Goal: Information Seeking & Learning: Check status

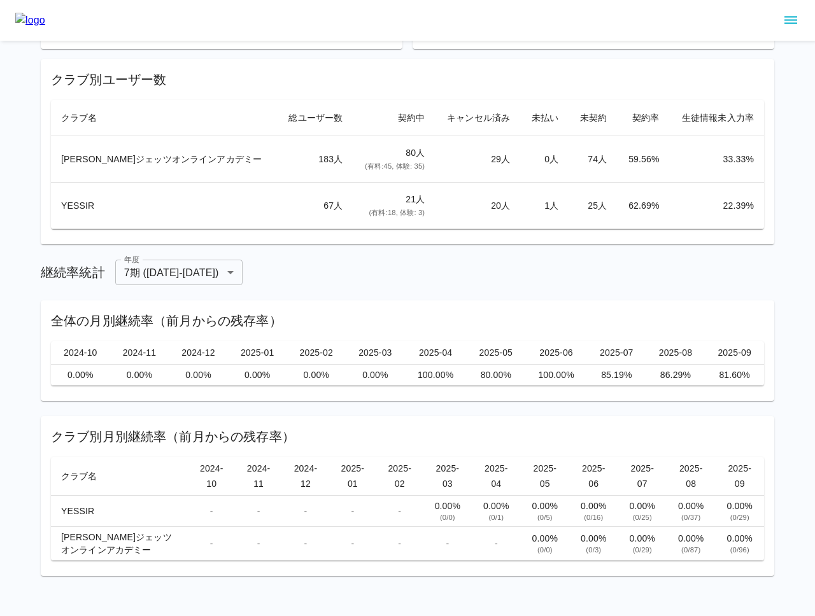
scroll to position [134, 0]
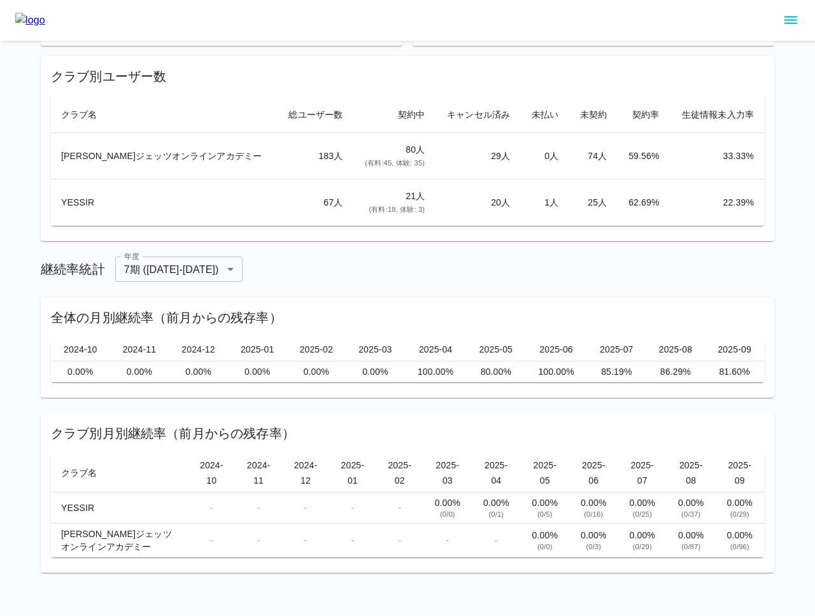
click at [222, 271] on body "ユーザー数統計 ユーザー総数 265 人 契約中ユーザー 101 人 クラブ別ユーザー数 クラブ名 総ユーザー数 契約中 キャンセル済み 未払い 未契約 契約…" at bounding box center [407, 242] width 815 height 753
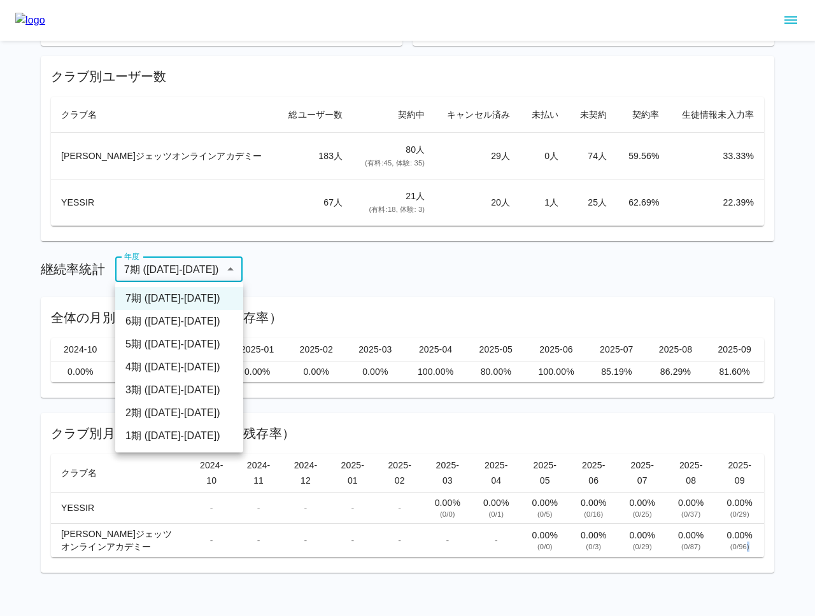
click at [339, 271] on div at bounding box center [407, 308] width 815 height 616
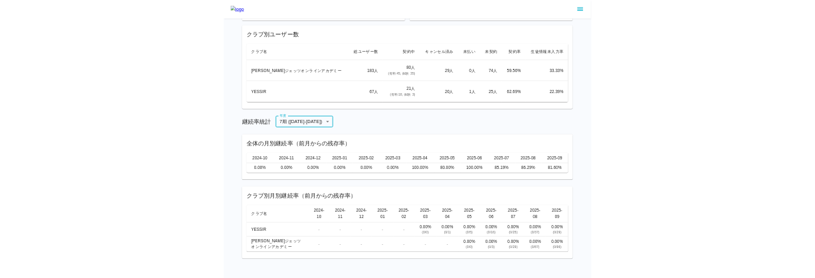
scroll to position [0, 0]
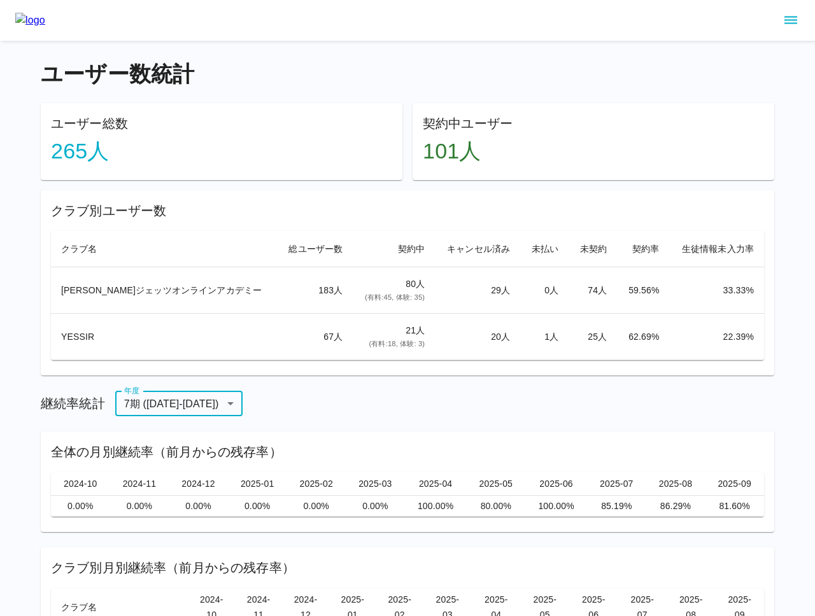
click at [792, 22] on icon "sidemenu" at bounding box center [790, 20] width 15 height 15
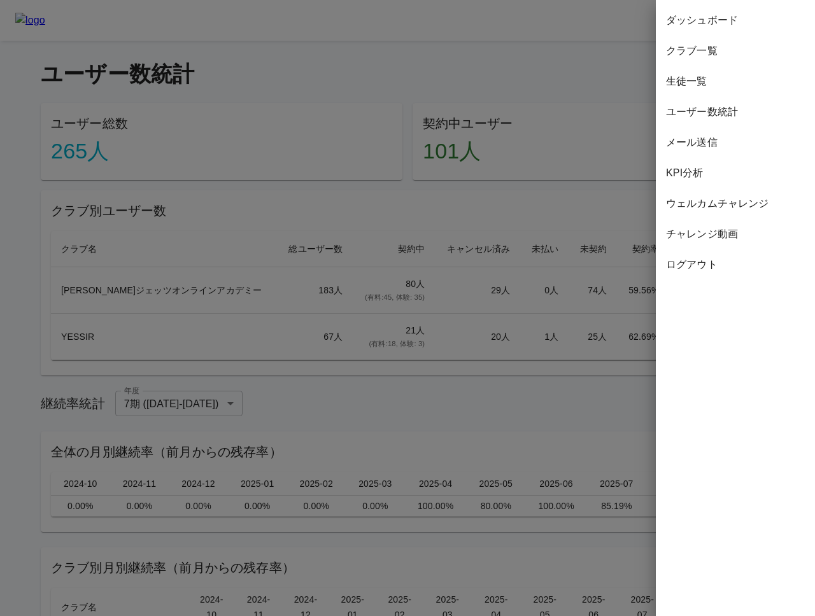
click at [708, 18] on span "ダッシュボード" at bounding box center [735, 20] width 139 height 15
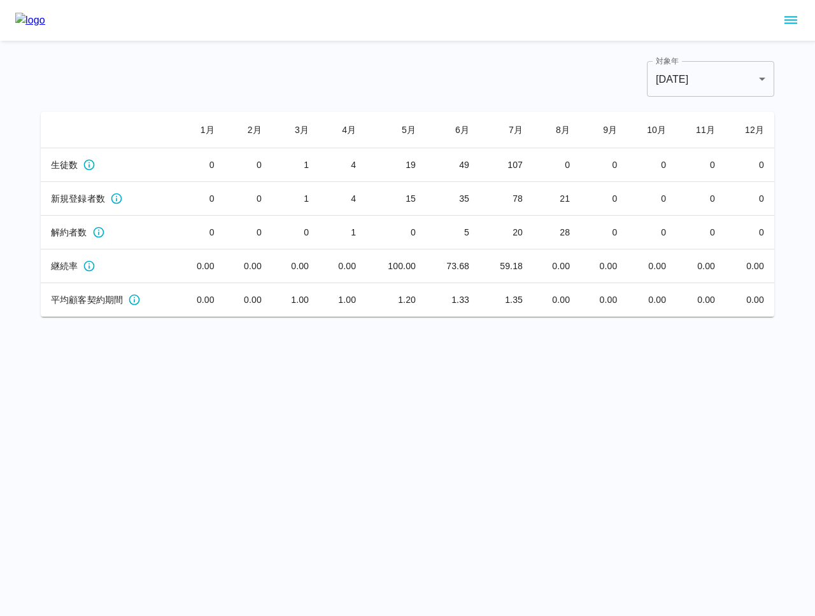
click at [444, 55] on main "対象年 [DATE] **** 対象年 1 月 2 月 3 月 4 月 5 月 6 月 7 月 8 月 9 月 10 月 11 月 12 月 生徒数 0 0 …" at bounding box center [407, 179] width 764 height 276
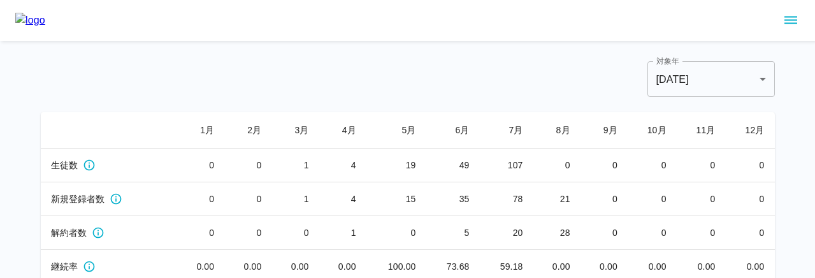
click at [791, 15] on icon "sidemenu" at bounding box center [790, 20] width 15 height 15
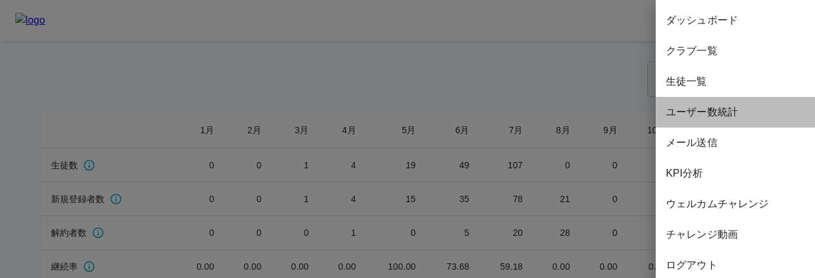
click at [738, 114] on span "ユーザー数統計" at bounding box center [735, 111] width 139 height 15
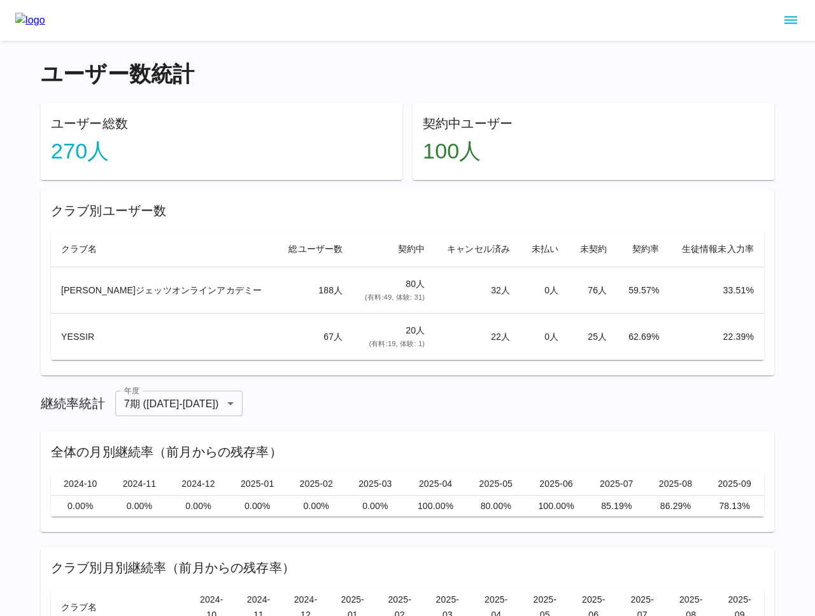
click at [346, 94] on div "ユーザー総数 270 人" at bounding box center [217, 136] width 372 height 87
click at [301, 298] on td "188 人" at bounding box center [315, 290] width 76 height 46
click at [305, 393] on div "継続率統計 年度 7期 ([DATE]-[DATE]) * 年度" at bounding box center [408, 403] width 734 height 25
drag, startPoint x: 341, startPoint y: 345, endPoint x: 402, endPoint y: 343, distance: 61.2
click at [402, 343] on td "20 人 (有料: 19 , 体験: 1 )" at bounding box center [394, 337] width 82 height 46
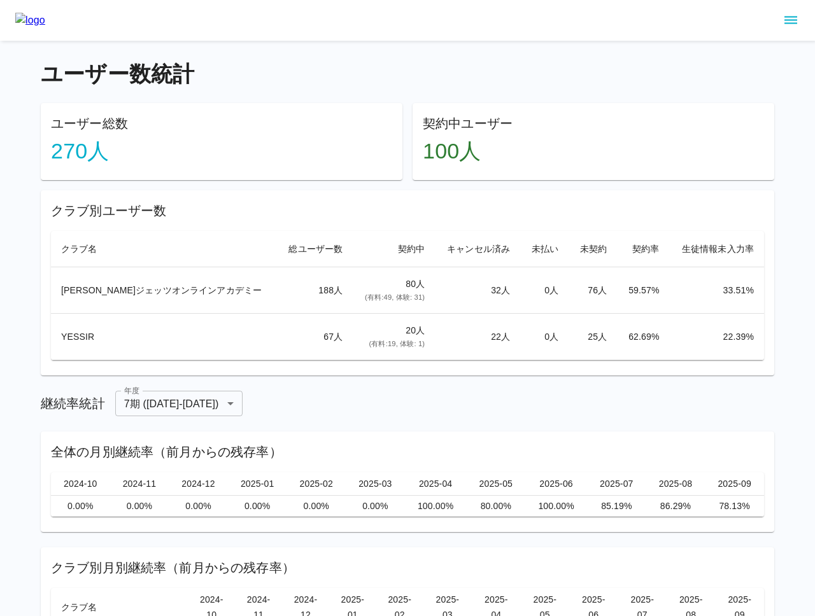
click at [383, 404] on div "継続率統計 年度 7期 ([DATE]-[DATE]) * 年度" at bounding box center [408, 403] width 734 height 25
drag, startPoint x: 471, startPoint y: 338, endPoint x: 490, endPoint y: 337, distance: 19.8
click at [490, 337] on td "22 人" at bounding box center [477, 337] width 85 height 46
click at [486, 374] on div "クラブ別ユーザー数 クラブ名 総ユーザー数 契約中 キャンセル済み 未払い 未契約 契約率 生徒情報未入力率 [PERSON_NAME]ジェッツオンラインアカ…" at bounding box center [408, 282] width 734 height 185
drag, startPoint x: 281, startPoint y: 288, endPoint x: 305, endPoint y: 290, distance: 23.7
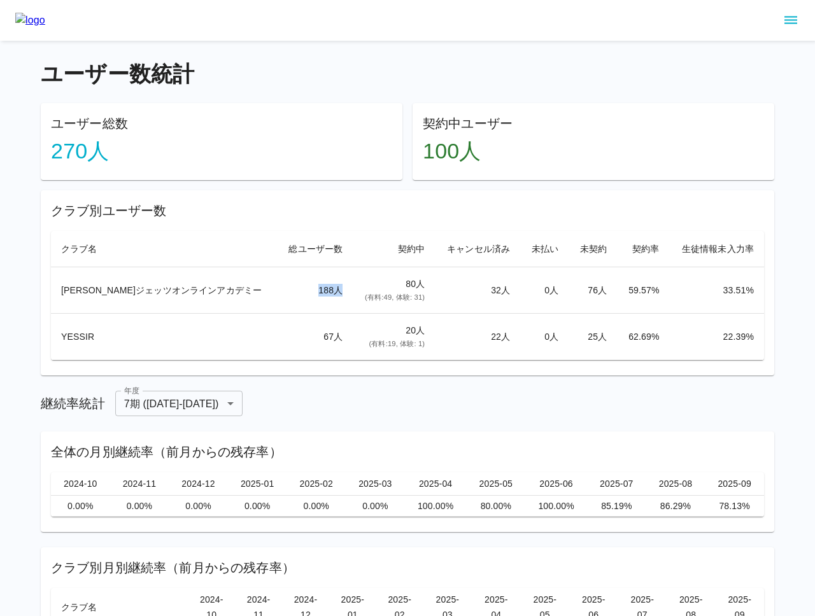
click at [305, 290] on td "188 人" at bounding box center [315, 290] width 76 height 46
click at [311, 292] on td "188 人" at bounding box center [315, 290] width 76 height 46
drag, startPoint x: 380, startPoint y: 331, endPoint x: 588, endPoint y: 338, distance: 208.4
click at [588, 338] on tr "YESSIR 67 人 20 人 (有料: 19 , 体験: 1 ) 22 人 0 人 25 人 62.69 % 22.39 %" at bounding box center [407, 337] width 713 height 46
click at [435, 348] on td "22 人" at bounding box center [477, 337] width 85 height 46
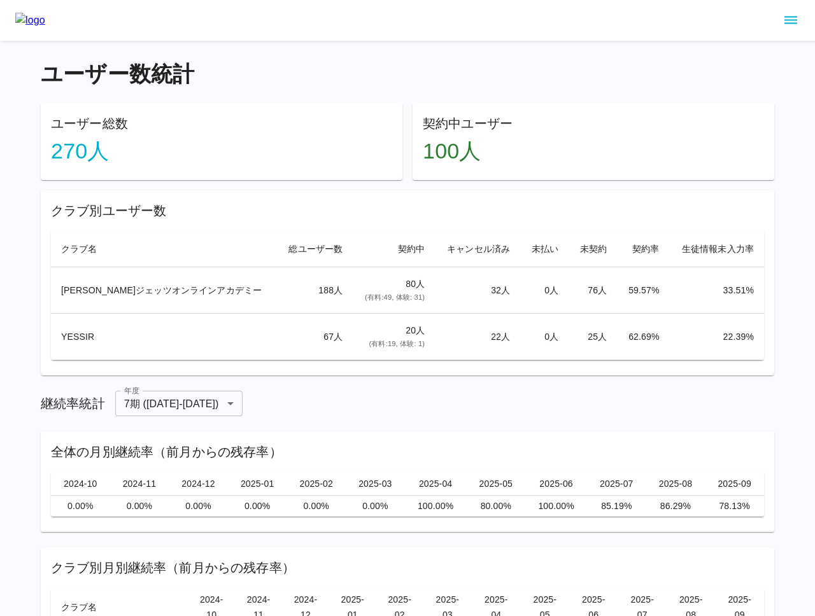
click at [793, 19] on icon "sidemenu" at bounding box center [790, 20] width 15 height 15
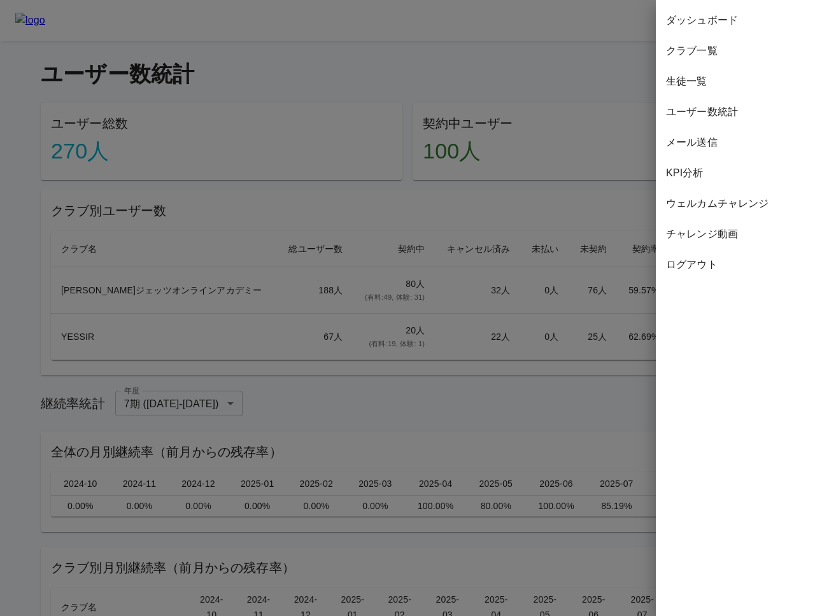
click at [709, 14] on span "ダッシュボード" at bounding box center [735, 20] width 139 height 15
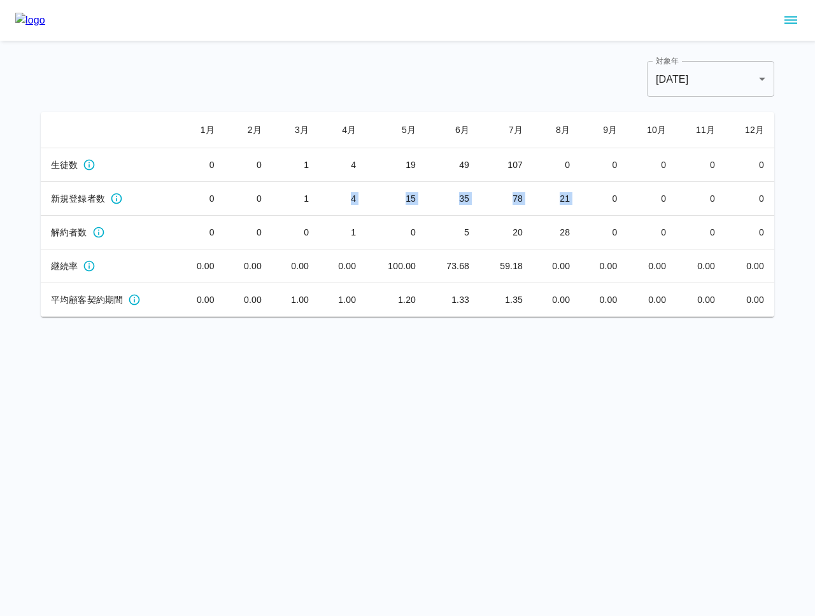
drag, startPoint x: 353, startPoint y: 197, endPoint x: 581, endPoint y: 199, distance: 228.0
click at [581, 199] on tr "新規登録者数 0 0 1 4 15 35 78 21 0 0 0 0" at bounding box center [408, 199] width 734 height 34
click at [499, 83] on div "対象年 [DATE] **** 対象年" at bounding box center [408, 79] width 734 height 36
click at [410, 79] on div "対象年 [DATE] **** 対象年" at bounding box center [408, 79] width 734 height 36
click at [166, 78] on div "対象年 [DATE] **** 対象年" at bounding box center [408, 79] width 734 height 36
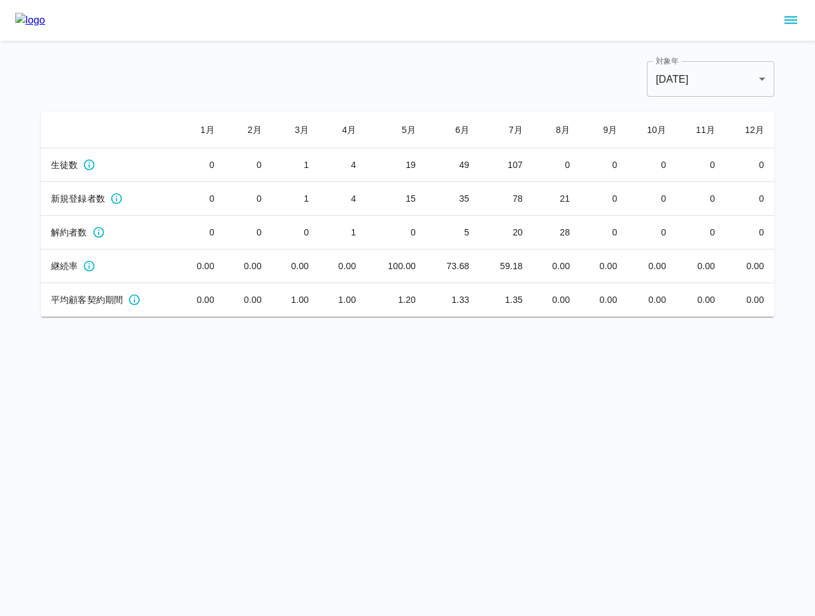
click at [166, 78] on div "対象年 [DATE] **** 対象年" at bounding box center [408, 79] width 734 height 36
click at [796, 21] on icon "sidemenu" at bounding box center [790, 20] width 15 height 15
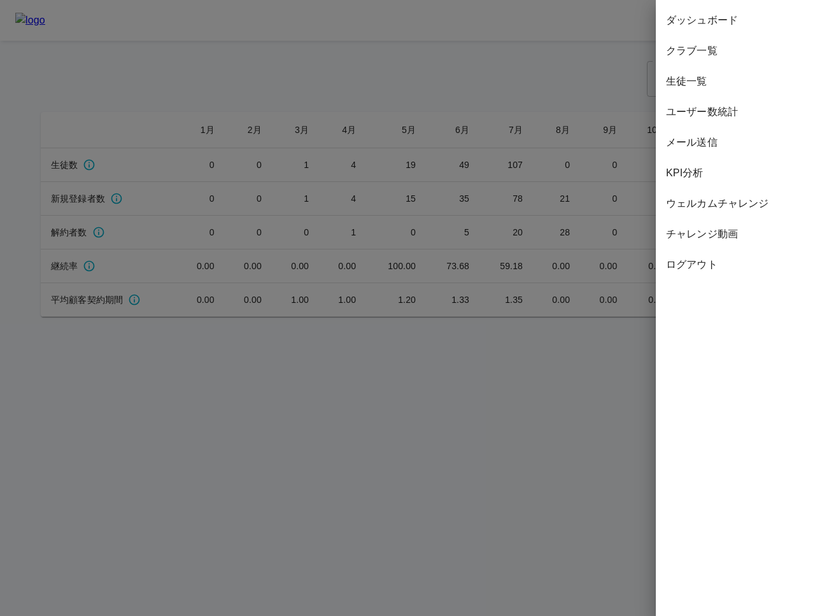
click at [726, 118] on span "ユーザー数統計" at bounding box center [735, 111] width 139 height 15
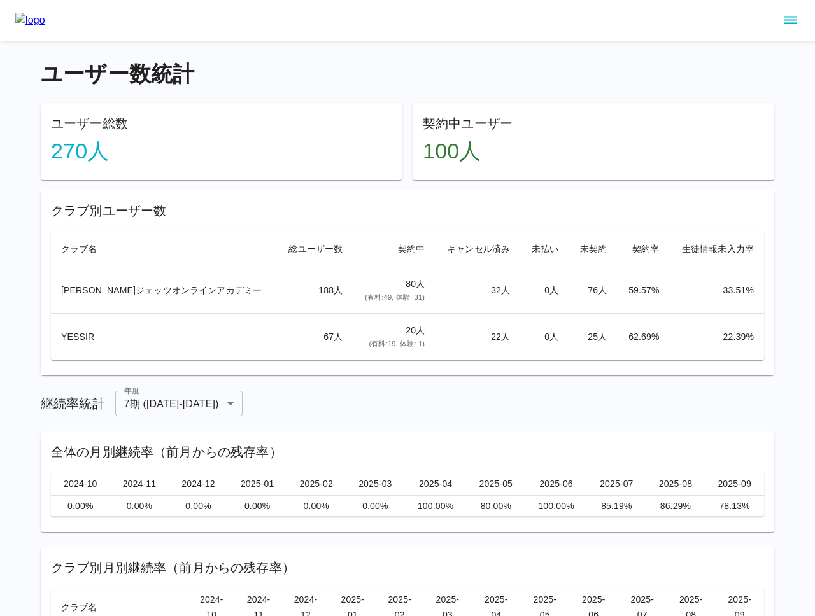
click at [459, 86] on h4 "ユーザー数統計" at bounding box center [408, 74] width 734 height 27
click at [423, 71] on h4 "ユーザー数統計" at bounding box center [408, 74] width 734 height 27
click at [387, 62] on h4 "ユーザー数統計" at bounding box center [408, 74] width 734 height 27
click at [791, 17] on icon "sidemenu" at bounding box center [790, 20] width 15 height 15
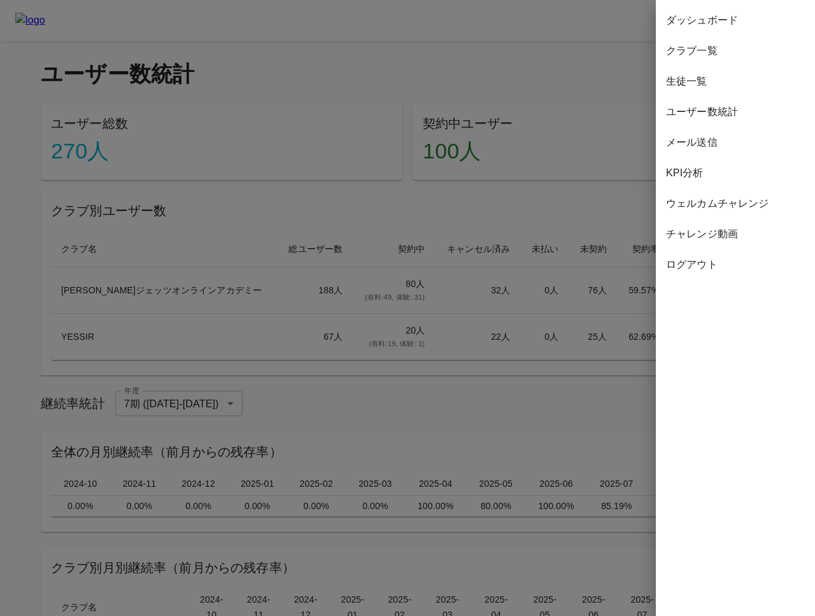
click at [401, 259] on div at bounding box center [407, 308] width 815 height 616
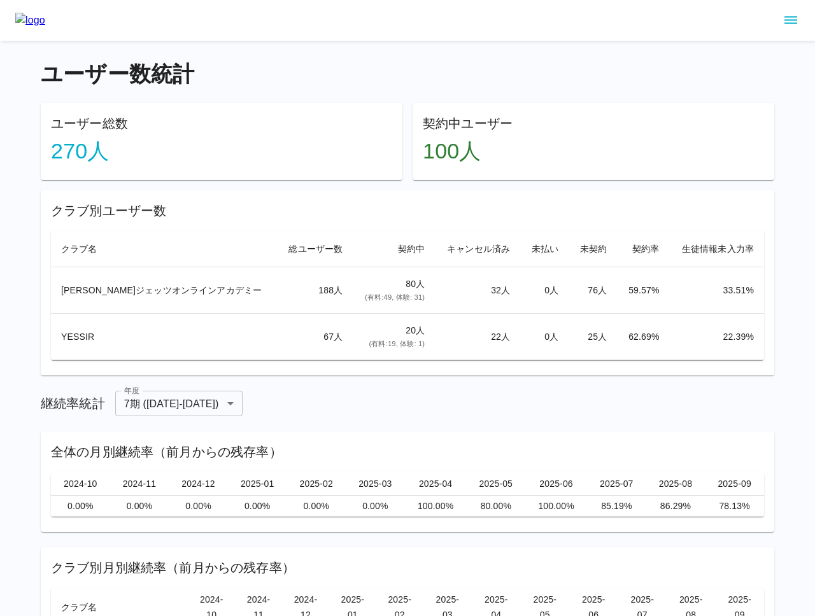
click at [787, 19] on icon "sidemenu" at bounding box center [791, 21] width 13 height 8
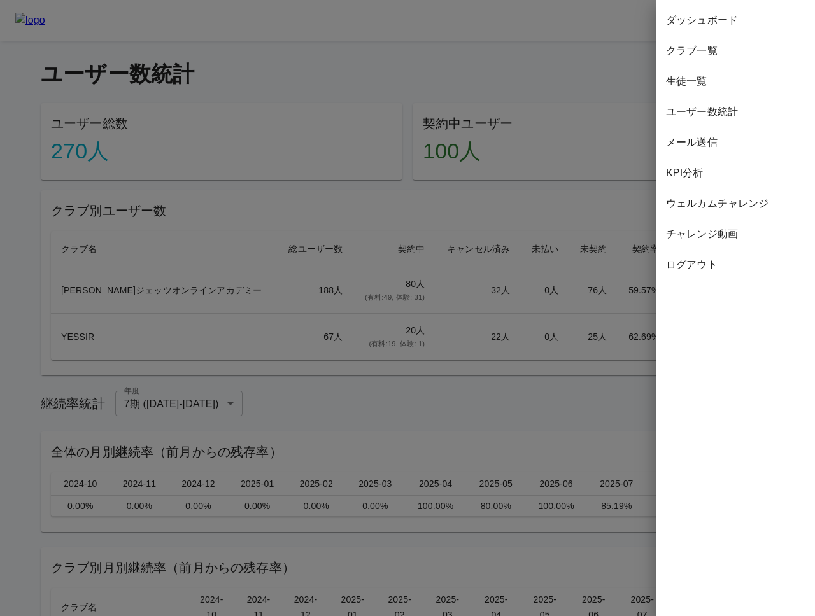
click at [739, 80] on span "生徒一覧" at bounding box center [735, 81] width 139 height 15
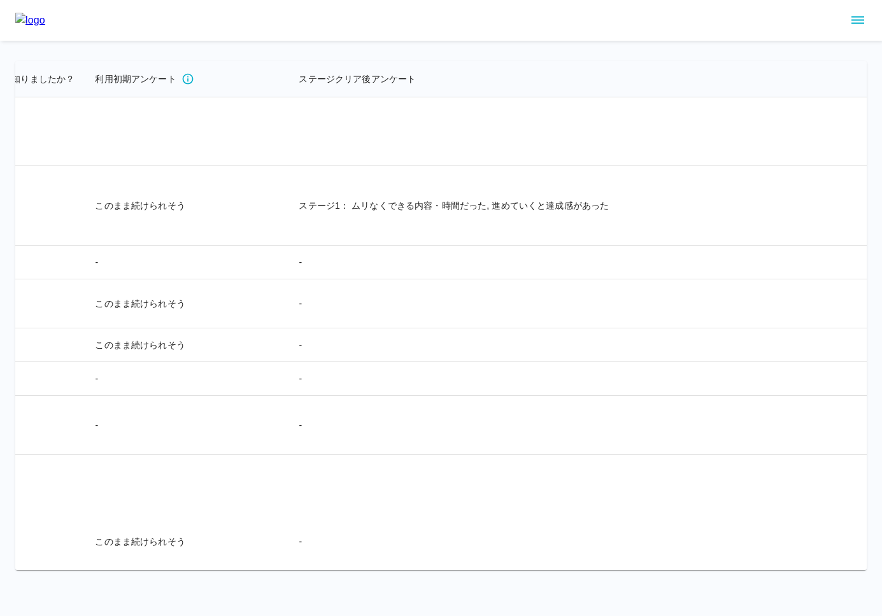
scroll to position [2053, 3405]
drag, startPoint x: 623, startPoint y: 211, endPoint x: 782, endPoint y: 221, distance: 158.9
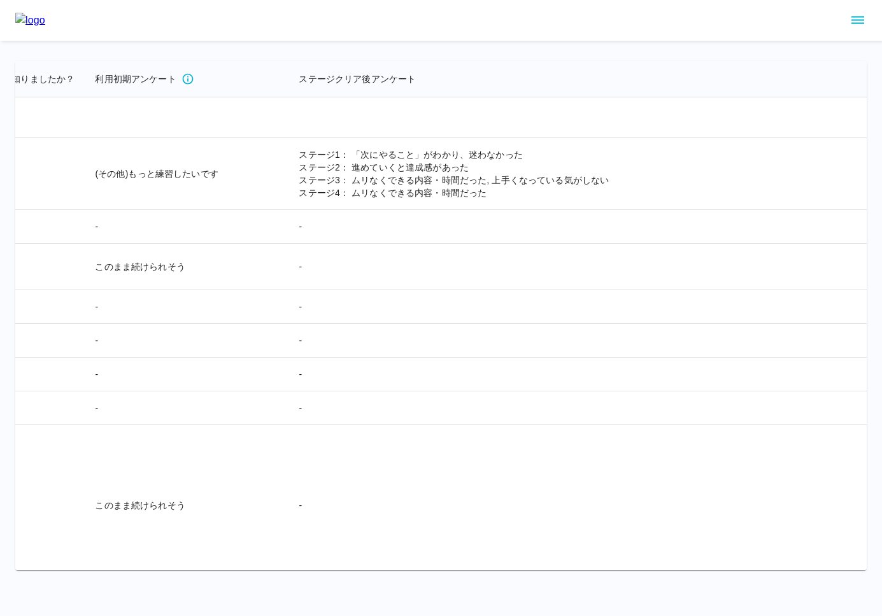
scroll to position [6024, 3405]
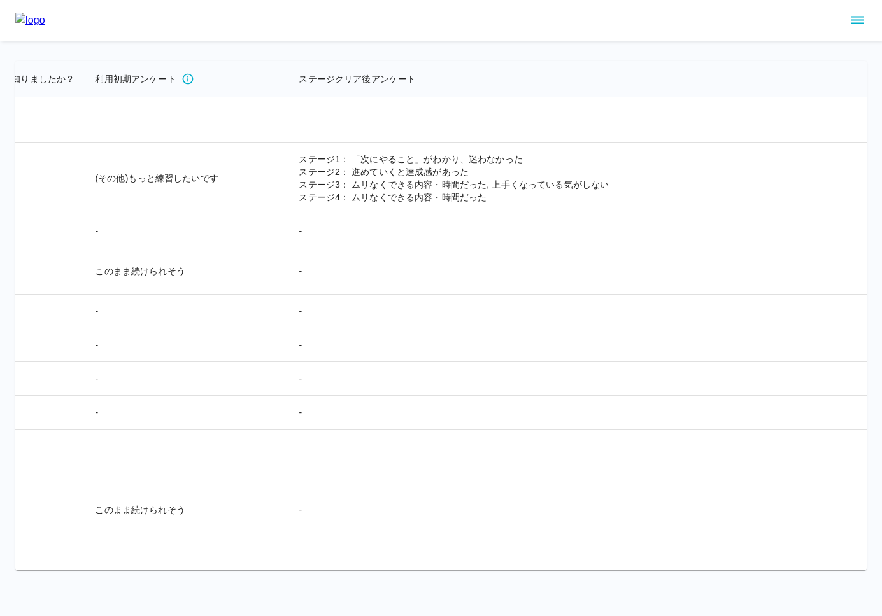
drag, startPoint x: 634, startPoint y: 201, endPoint x: 750, endPoint y: 201, distance: 116.5
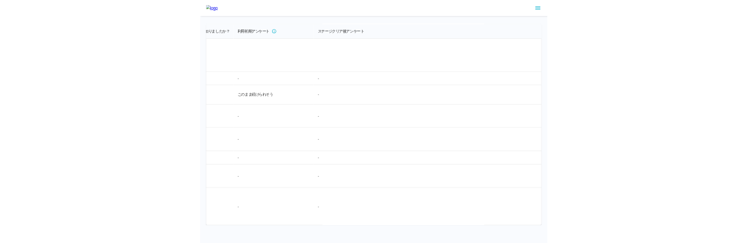
scroll to position [4504, 3405]
